Goal: Task Accomplishment & Management: Use online tool/utility

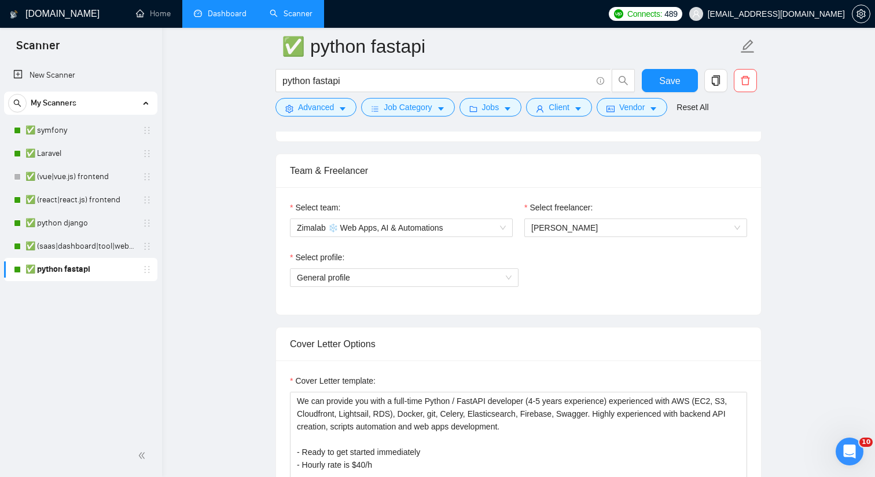
click at [209, 19] on link "Dashboard" at bounding box center [220, 14] width 53 height 10
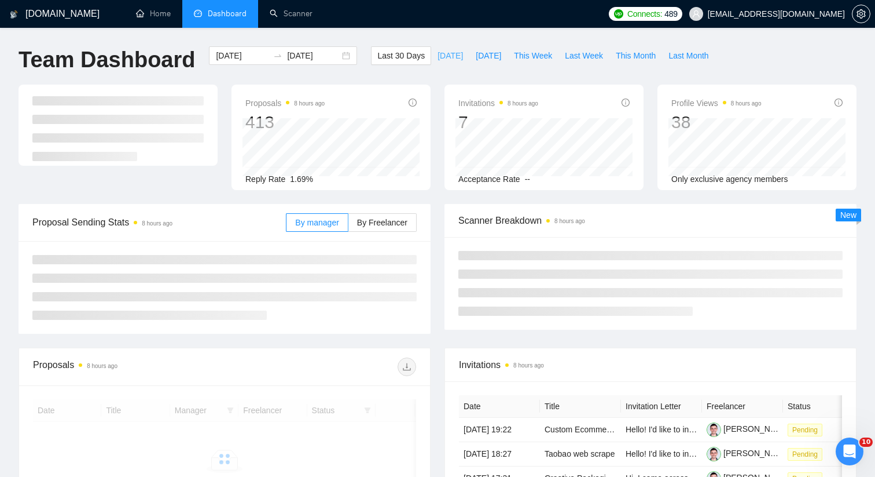
click at [442, 50] on span "[DATE]" at bounding box center [450, 55] width 25 height 13
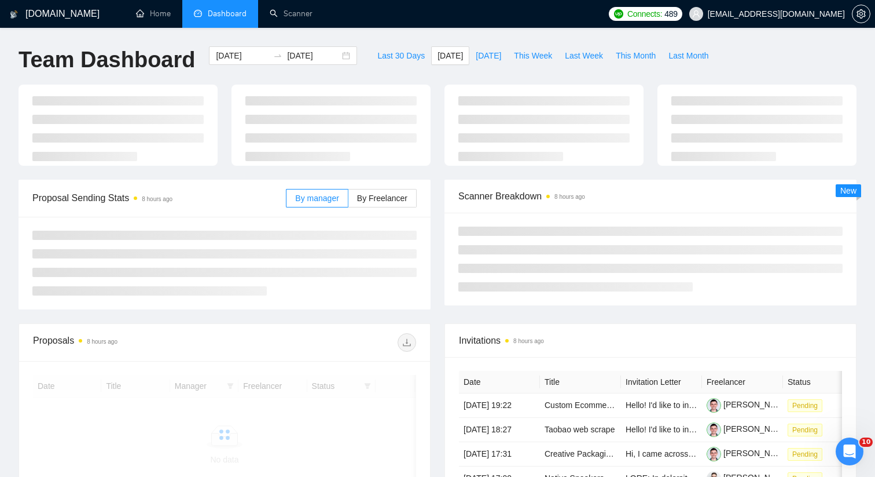
type input "[DATE]"
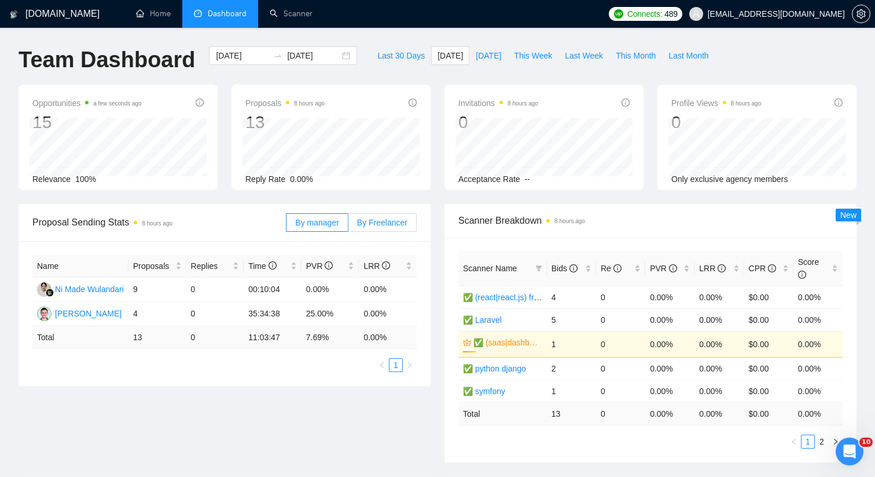
click at [376, 219] on span "By Freelancer" at bounding box center [382, 222] width 50 height 9
click at [349, 225] on input "By Freelancer" at bounding box center [349, 225] width 0 height 0
click at [328, 219] on span "By manager" at bounding box center [316, 222] width 43 height 9
click at [287, 225] on input "By manager" at bounding box center [287, 225] width 0 height 0
click at [378, 222] on span "By Freelancer" at bounding box center [382, 222] width 50 height 9
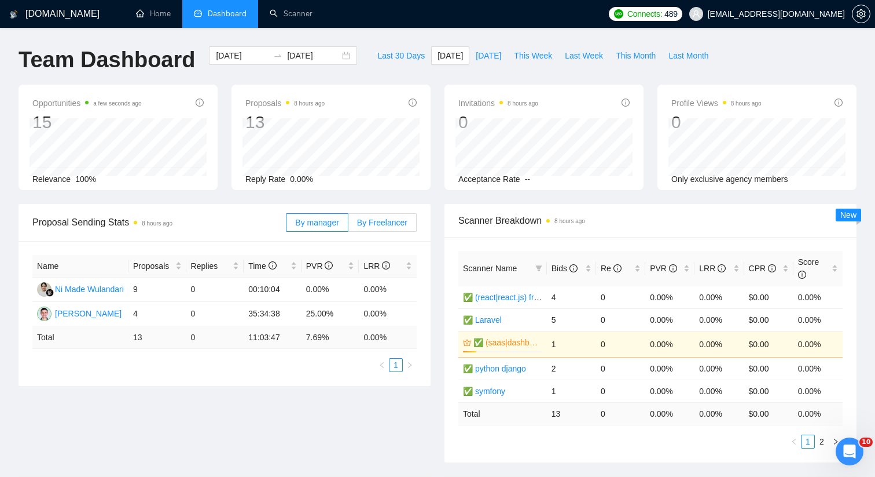
click at [349, 225] on input "By Freelancer" at bounding box center [349, 225] width 0 height 0
click at [327, 226] on span "By manager" at bounding box center [316, 222] width 43 height 9
click at [287, 225] on input "By manager" at bounding box center [287, 225] width 0 height 0
click at [367, 223] on span "By Freelancer" at bounding box center [382, 222] width 50 height 9
click at [349, 225] on input "By Freelancer" at bounding box center [349, 225] width 0 height 0
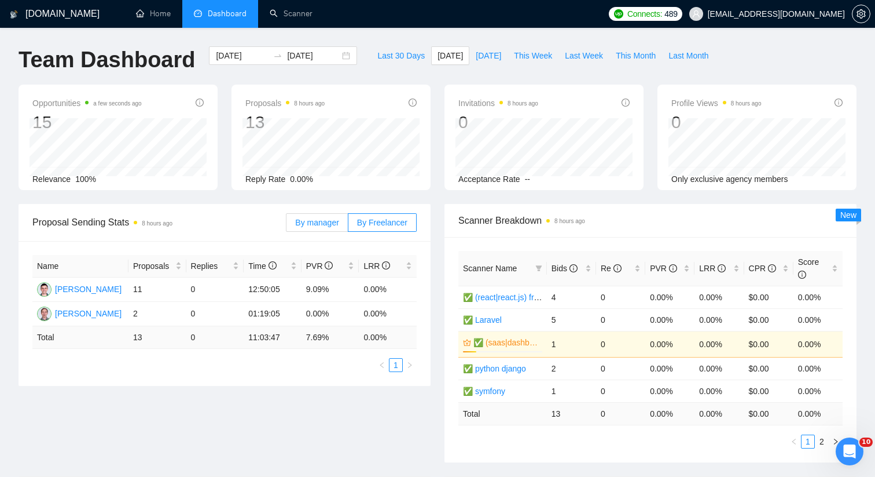
click at [325, 225] on span "By manager" at bounding box center [316, 222] width 43 height 9
click at [287, 225] on input "By manager" at bounding box center [287, 225] width 0 height 0
click at [374, 223] on span "By Freelancer" at bounding box center [382, 222] width 50 height 9
click at [349, 225] on input "By Freelancer" at bounding box center [349, 225] width 0 height 0
click at [337, 222] on span "By manager" at bounding box center [316, 222] width 43 height 9
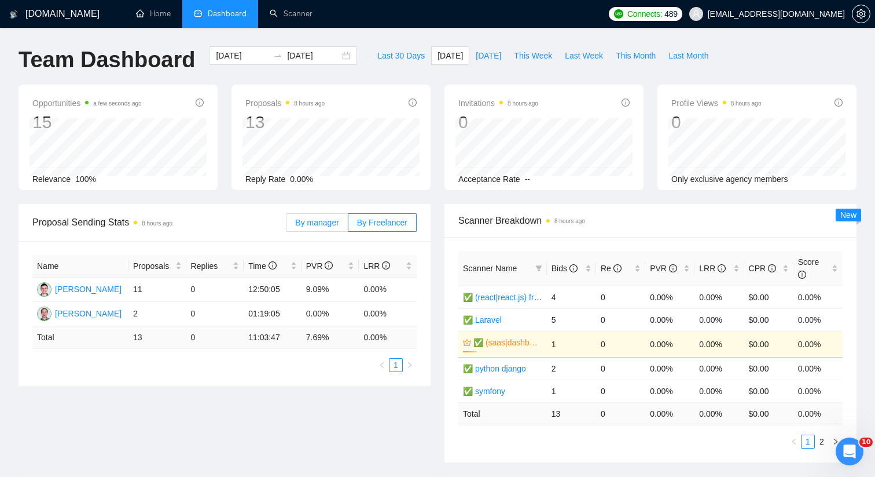
click at [287, 225] on input "By manager" at bounding box center [287, 225] width 0 height 0
click at [379, 222] on span "By Freelancer" at bounding box center [382, 222] width 50 height 9
click at [349, 225] on input "By Freelancer" at bounding box center [349, 225] width 0 height 0
click at [340, 221] on label "By manager" at bounding box center [317, 222] width 62 height 19
click at [287, 225] on input "By manager" at bounding box center [287, 225] width 0 height 0
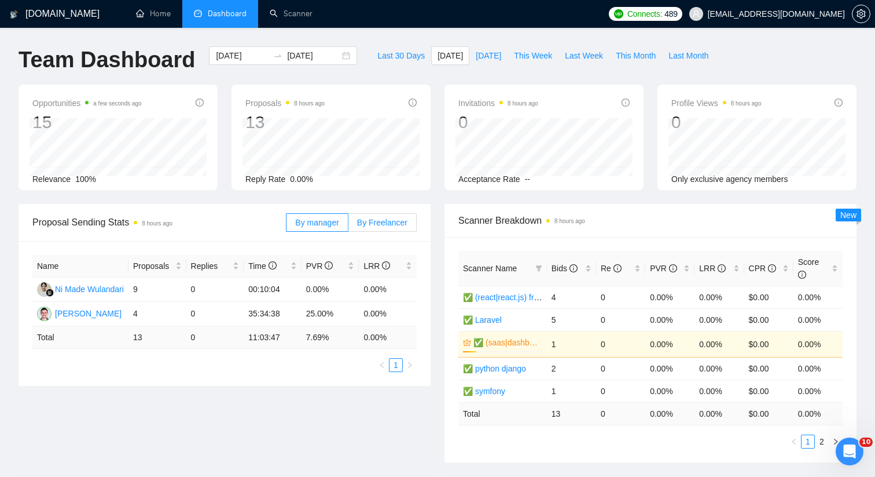
click at [377, 222] on span "By Freelancer" at bounding box center [382, 222] width 50 height 9
click at [349, 225] on input "By Freelancer" at bounding box center [349, 225] width 0 height 0
click at [335, 224] on span "By manager" at bounding box center [316, 222] width 43 height 9
click at [287, 225] on input "By manager" at bounding box center [287, 225] width 0 height 0
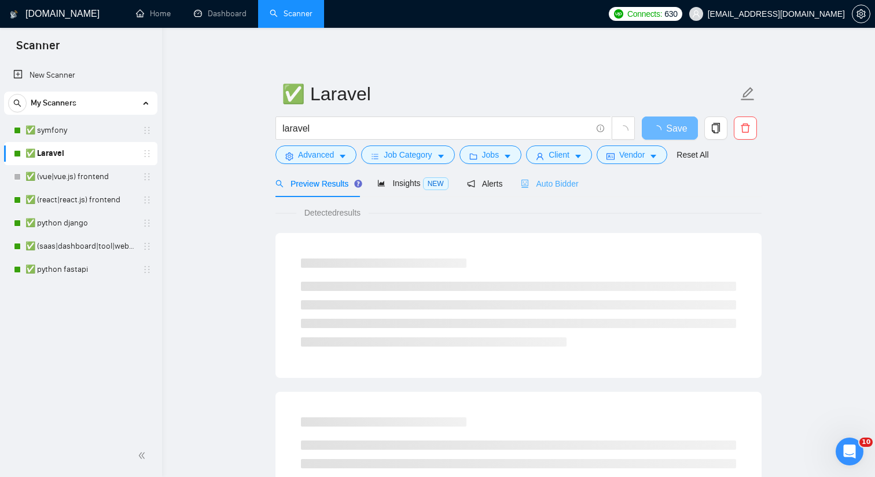
click at [557, 173] on div "Auto Bidder" at bounding box center [549, 183] width 57 height 27
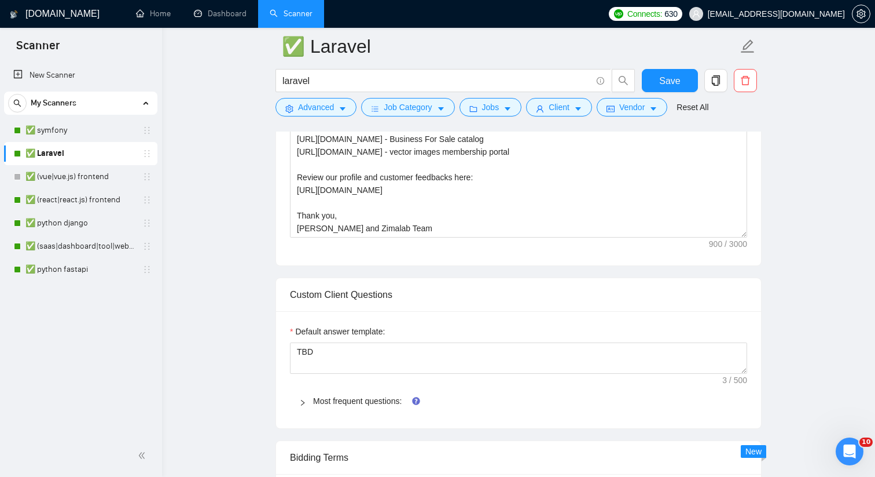
scroll to position [947, 0]
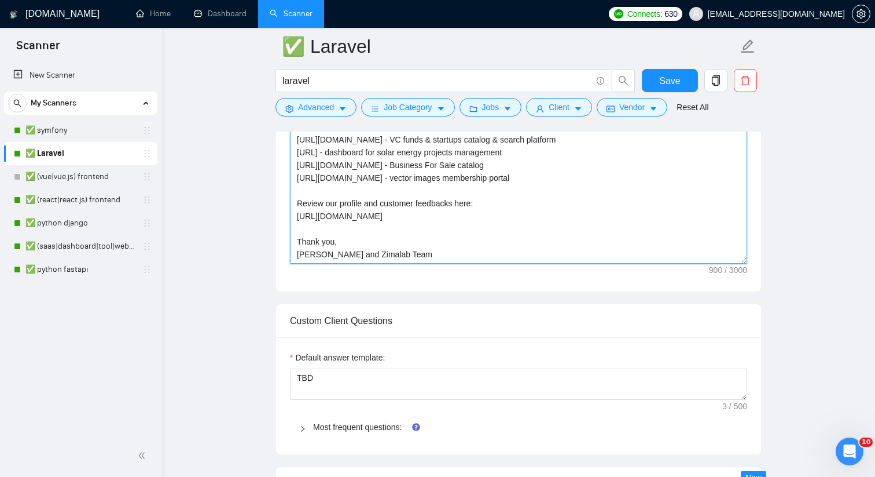
click at [534, 205] on textarea "We can provide you with full-time Laravel developer (4-5+ years in Laravel/PHP)…" at bounding box center [518, 133] width 457 height 261
